Goal: Task Accomplishment & Management: Use online tool/utility

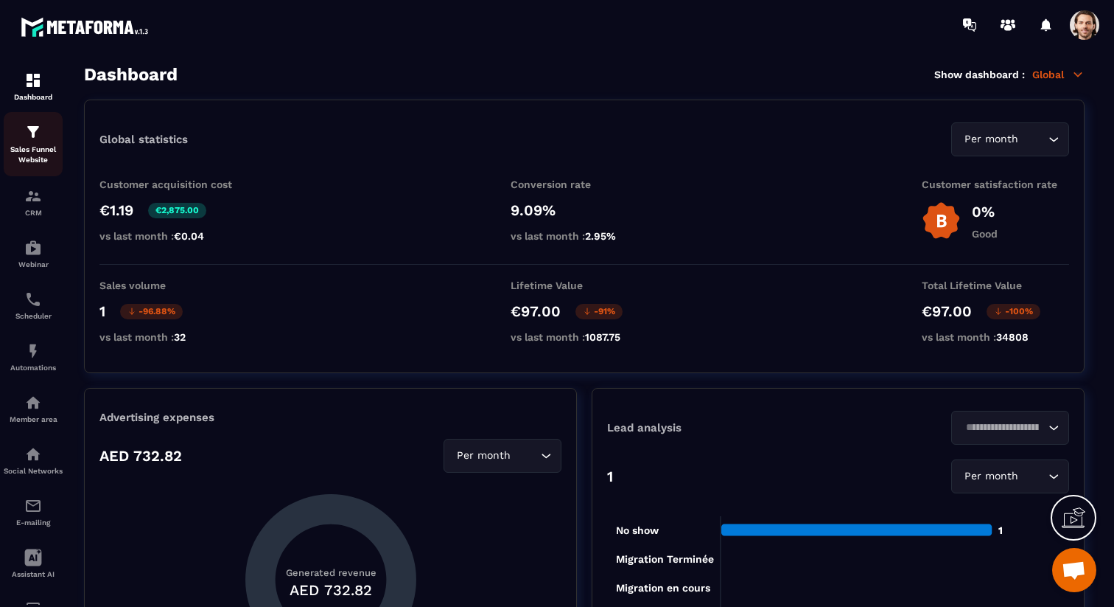
click at [36, 138] on img at bounding box center [33, 132] width 18 height 18
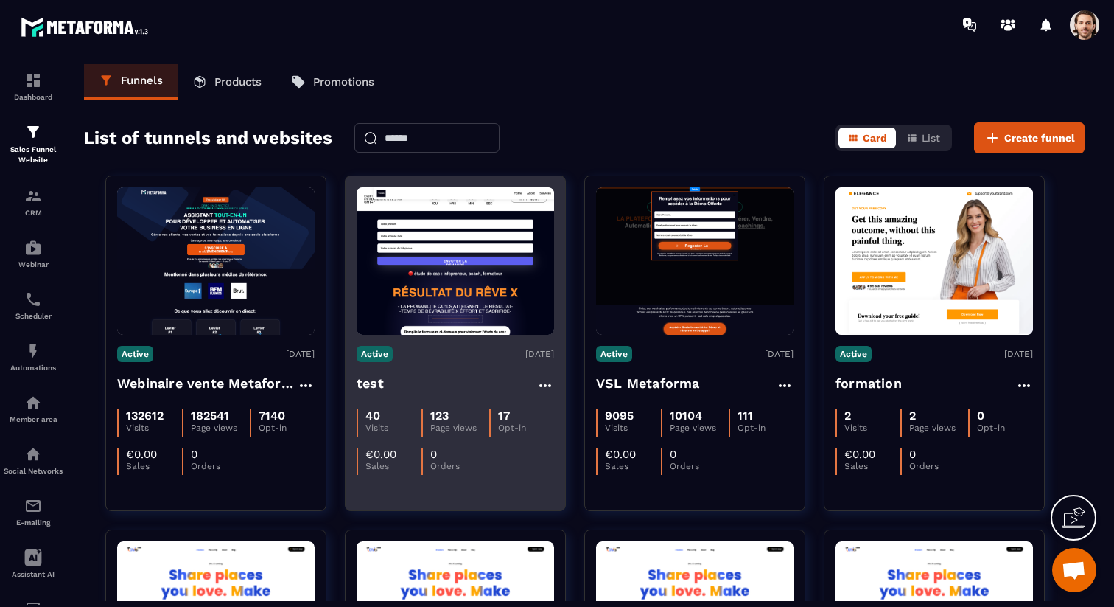
click at [374, 381] on h4 "test" at bounding box center [370, 383] width 27 height 21
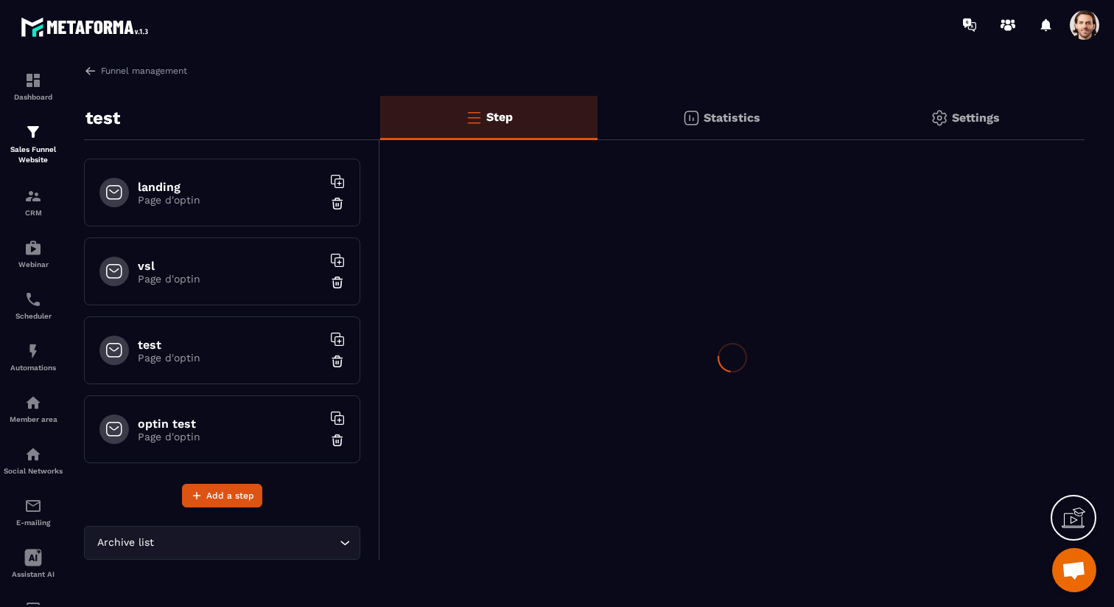
click at [1067, 514] on icon at bounding box center [1074, 518] width 24 height 24
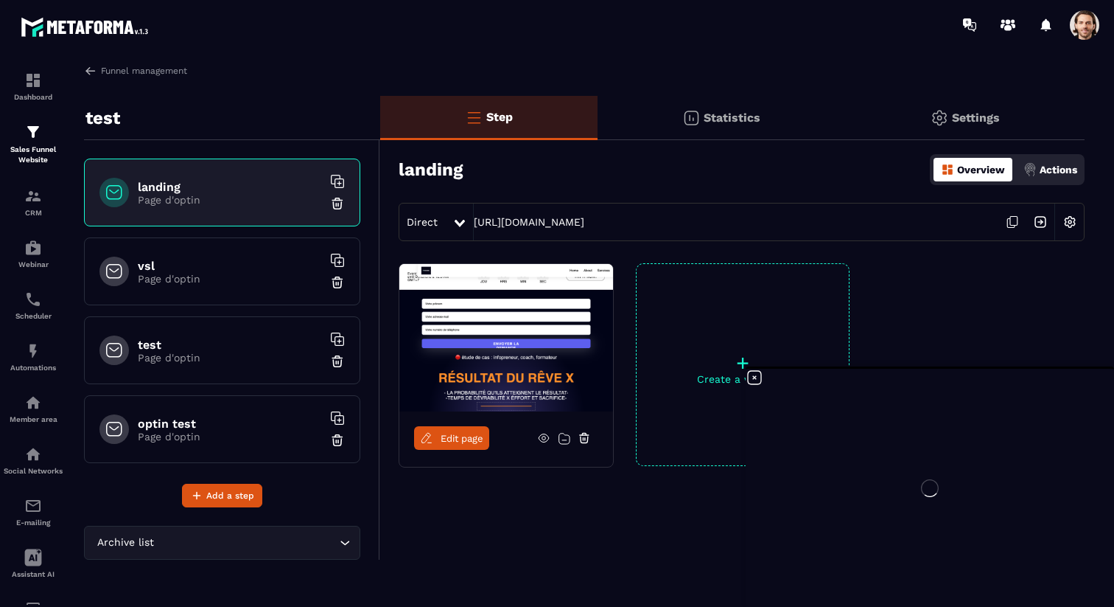
click at [756, 377] on div at bounding box center [930, 488] width 369 height 238
click at [463, 442] on span "Edit page" at bounding box center [462, 438] width 43 height 11
